Goal: Task Accomplishment & Management: Use online tool/utility

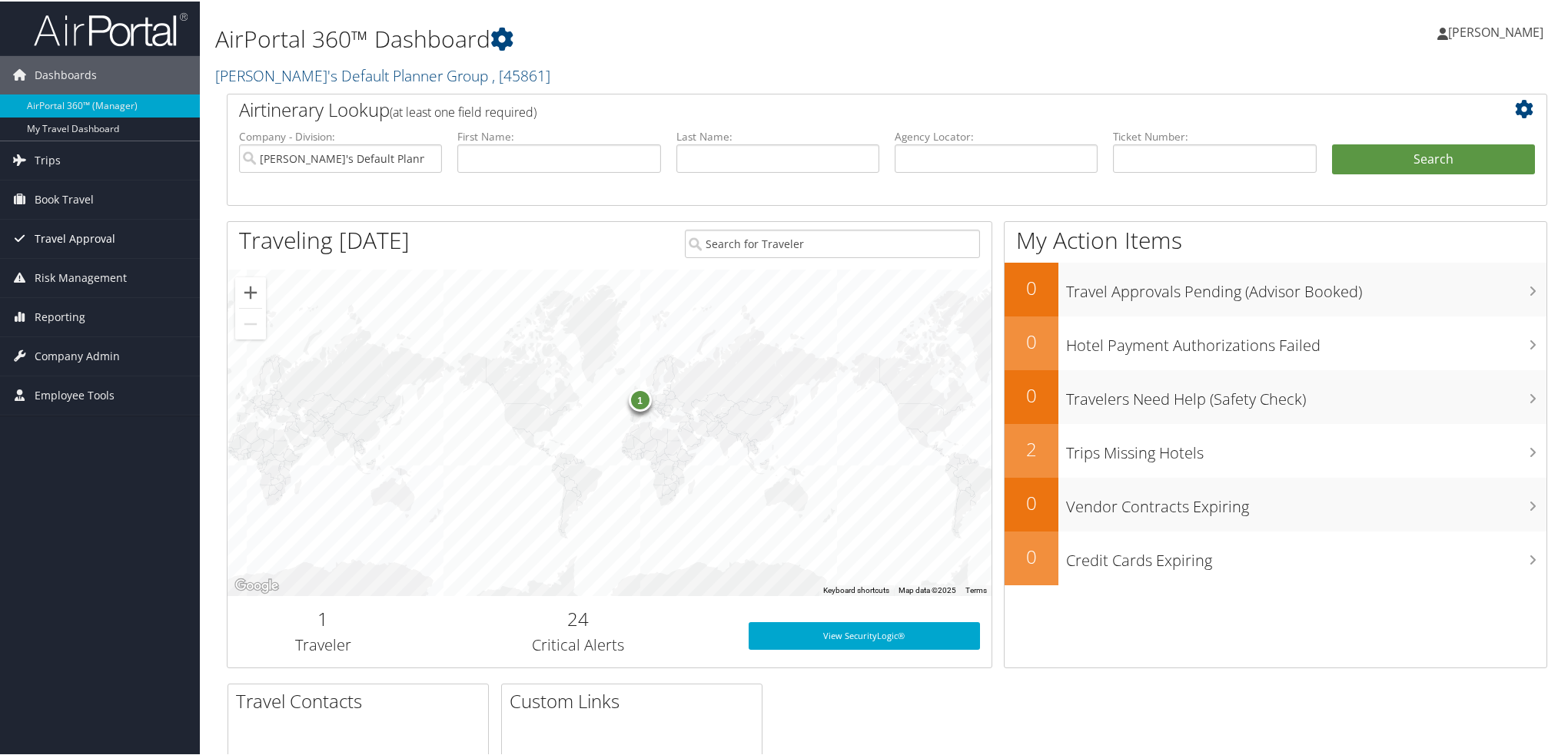
click at [55, 242] on span "Travel Approval" at bounding box center [75, 237] width 81 height 39
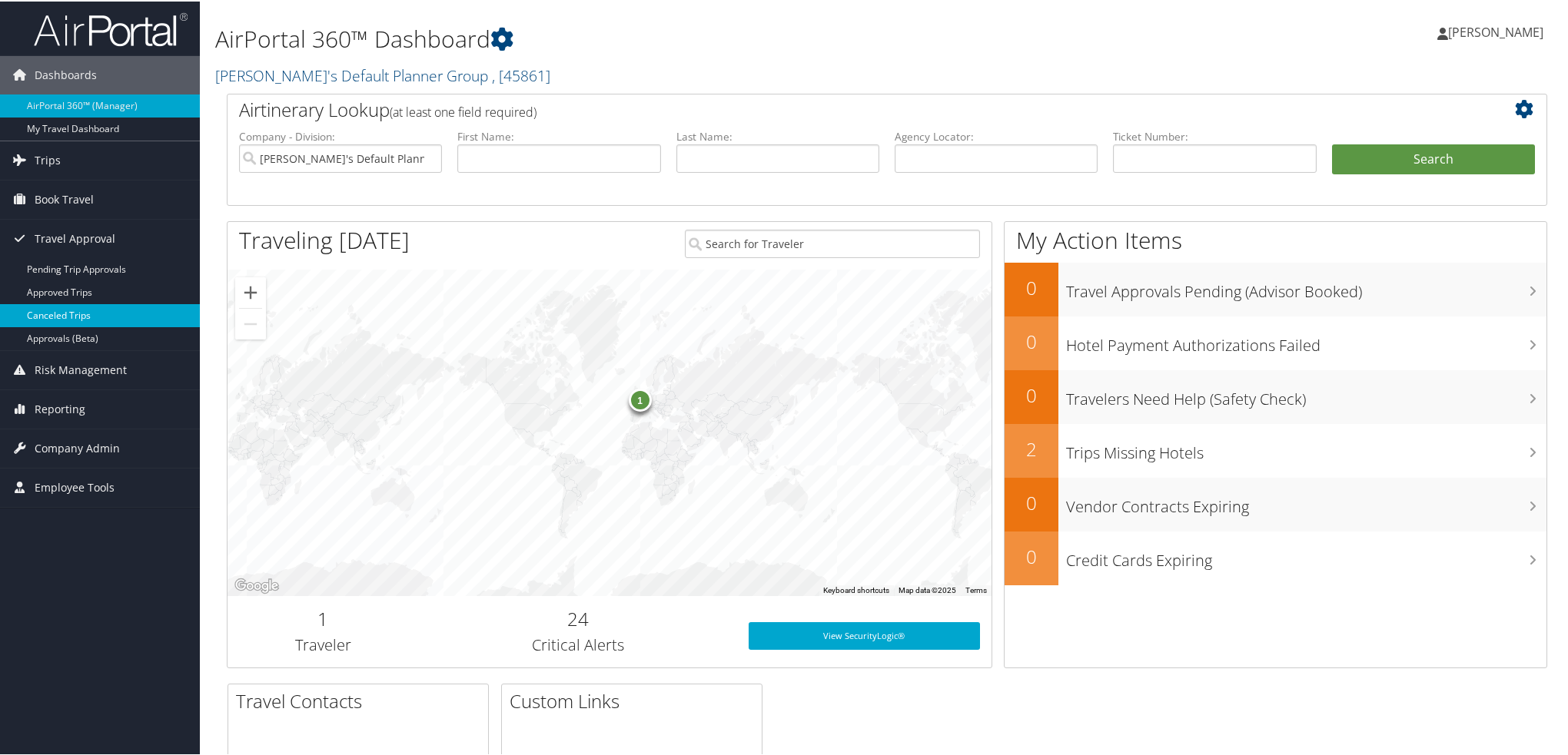
click at [116, 313] on link "Canceled Trips" at bounding box center [100, 314] width 200 height 23
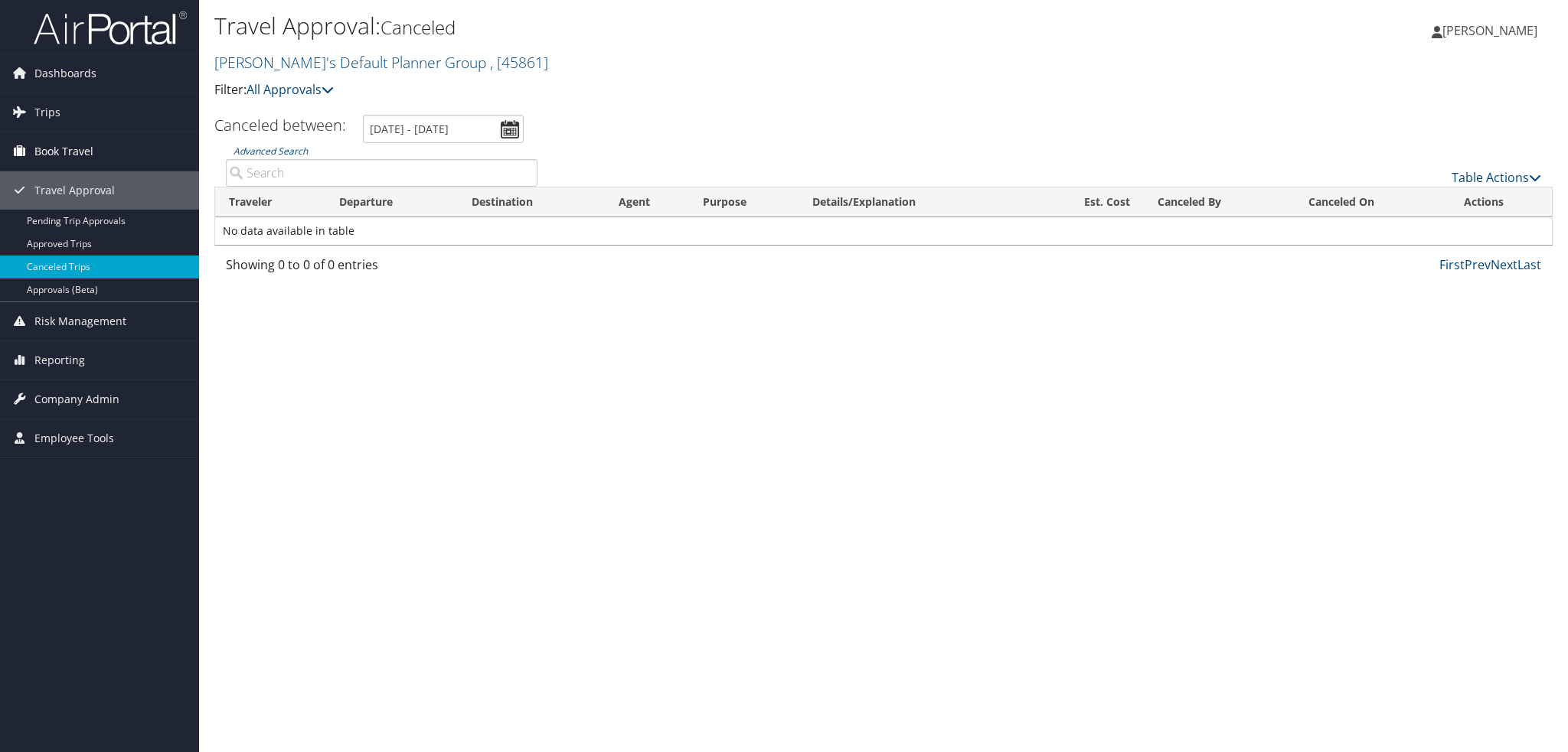
click at [79, 158] on span "Book Travel" at bounding box center [64, 152] width 59 height 38
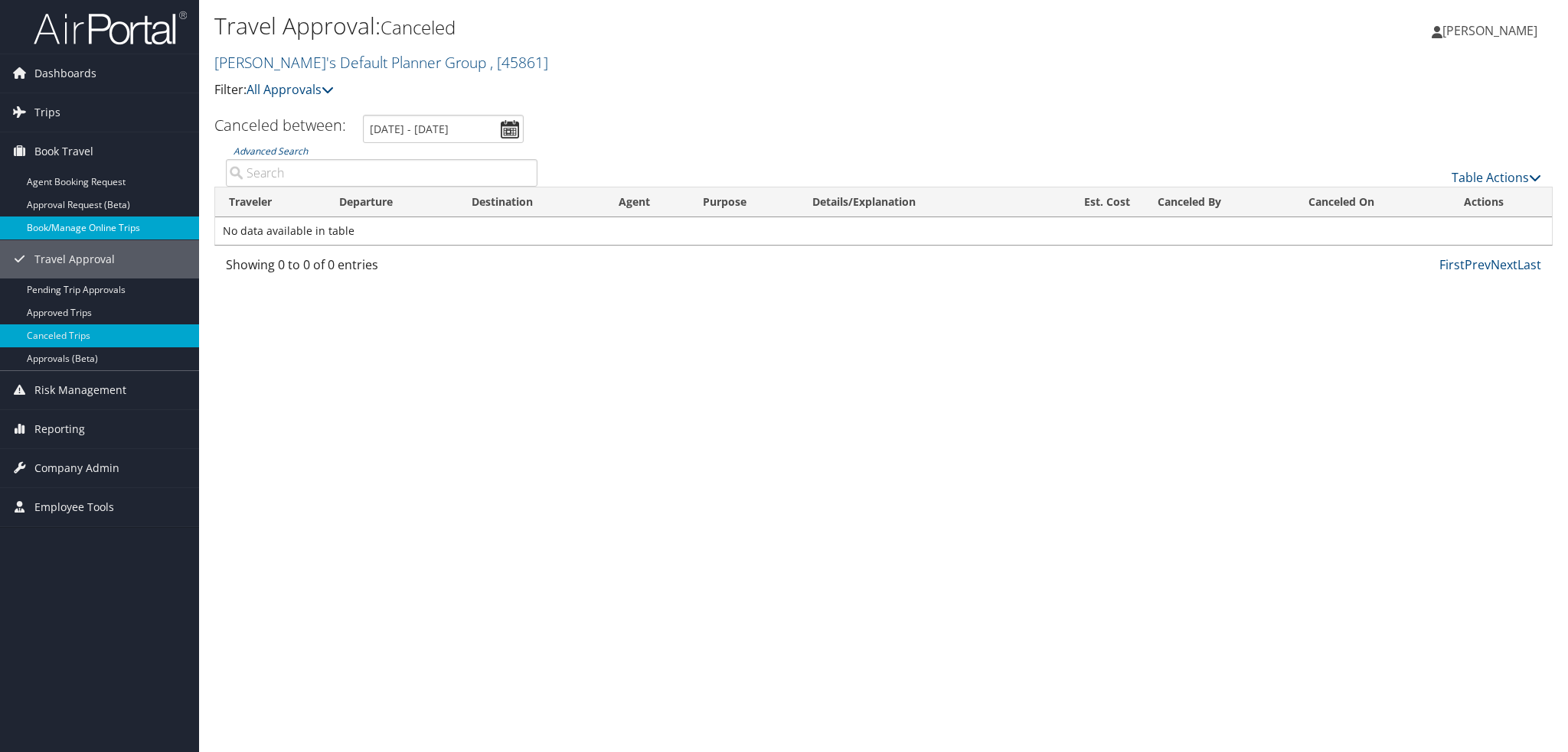
click at [97, 224] on link "Book/Manage Online Trips" at bounding box center [99, 228] width 199 height 23
